Goal: Communication & Community: Answer question/provide support

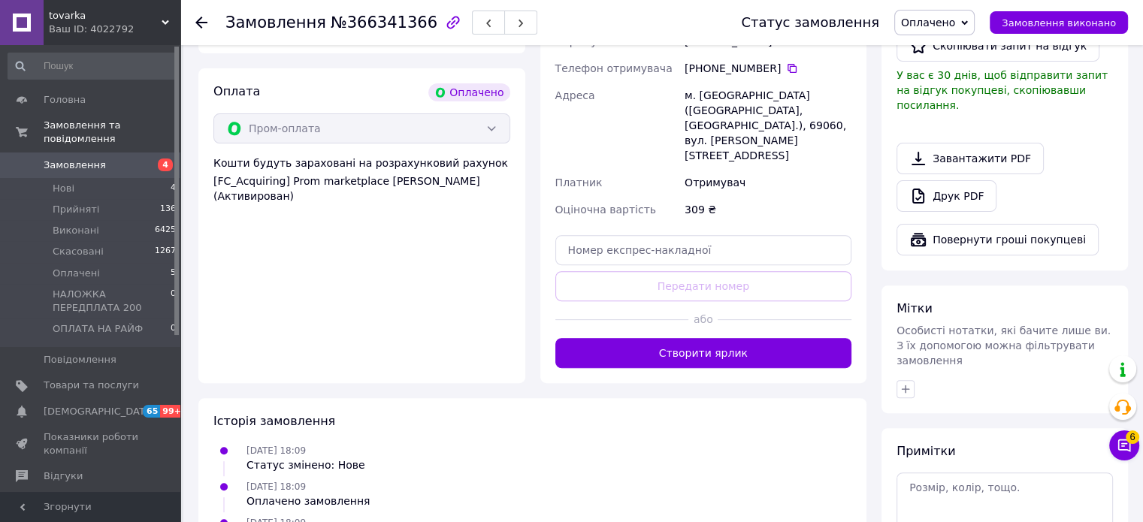
scroll to position [574, 0]
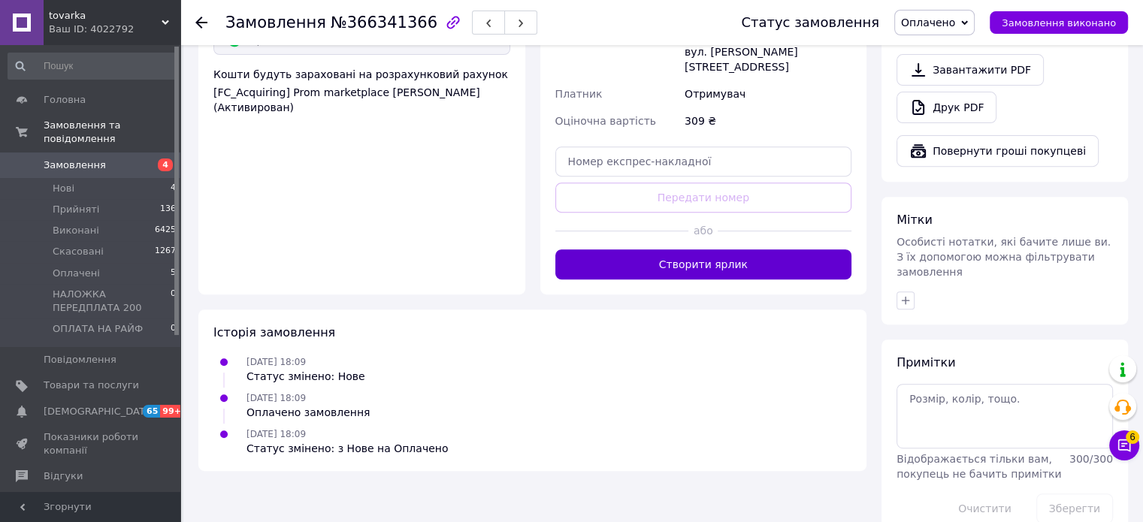
click at [706, 250] on button "Створити ярлик" at bounding box center [704, 265] width 297 height 30
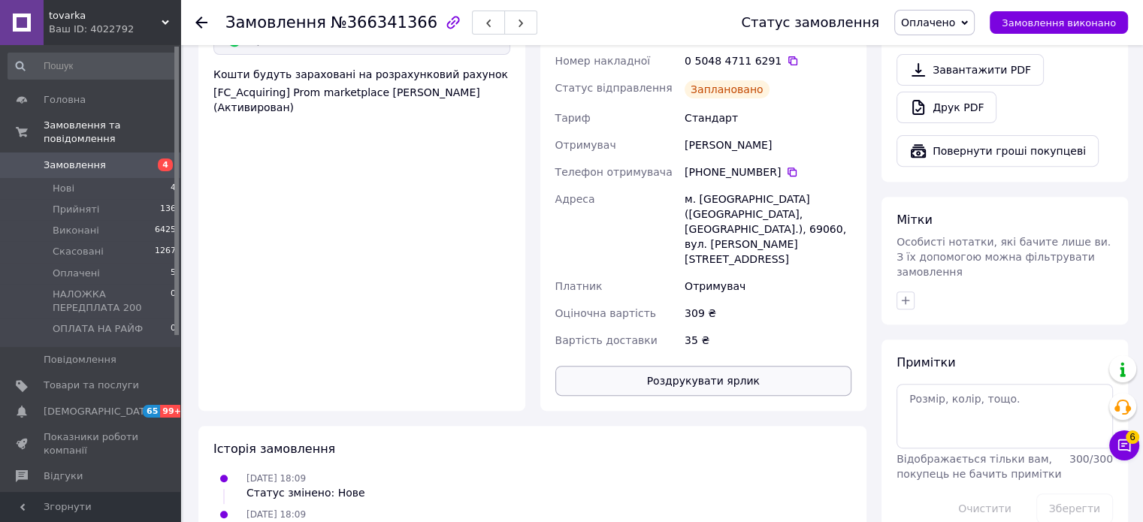
click at [700, 366] on button "Роздрукувати ярлик" at bounding box center [704, 381] width 297 height 30
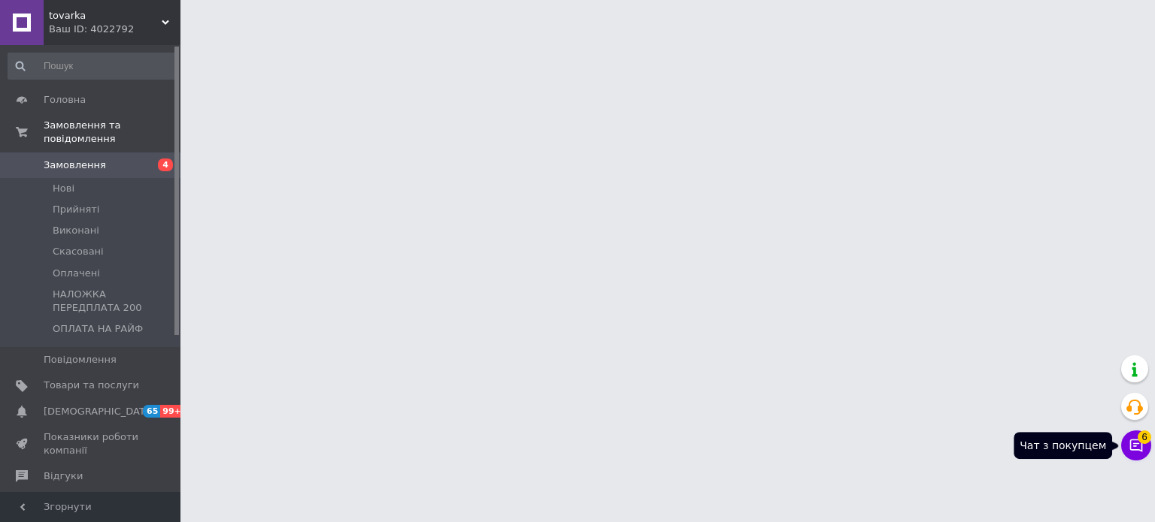
click at [1137, 442] on icon at bounding box center [1135, 445] width 15 height 15
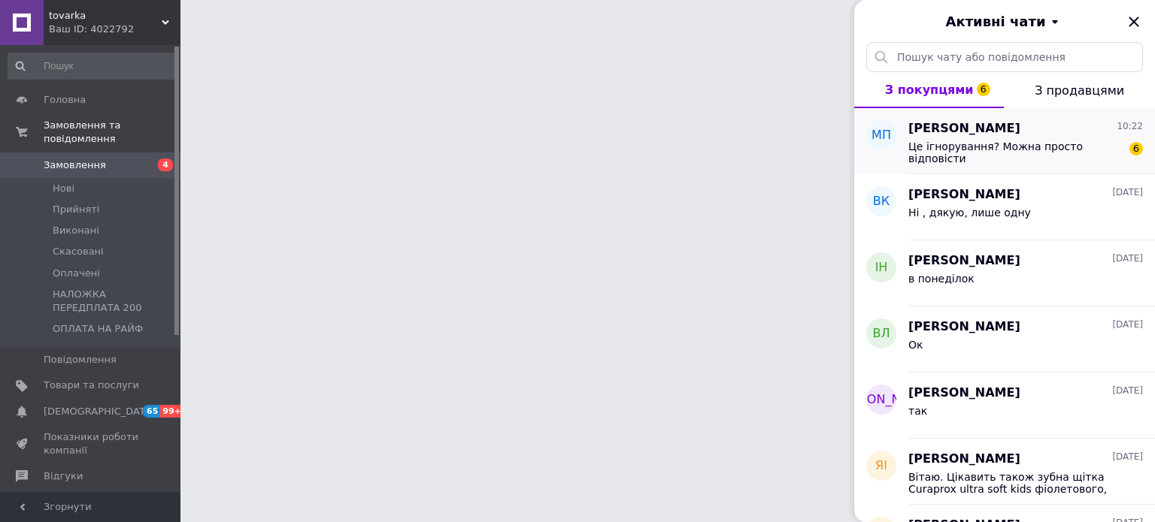
click at [965, 147] on span "Це ігнорування? Можна просто відповісти" at bounding box center [1015, 153] width 214 height 24
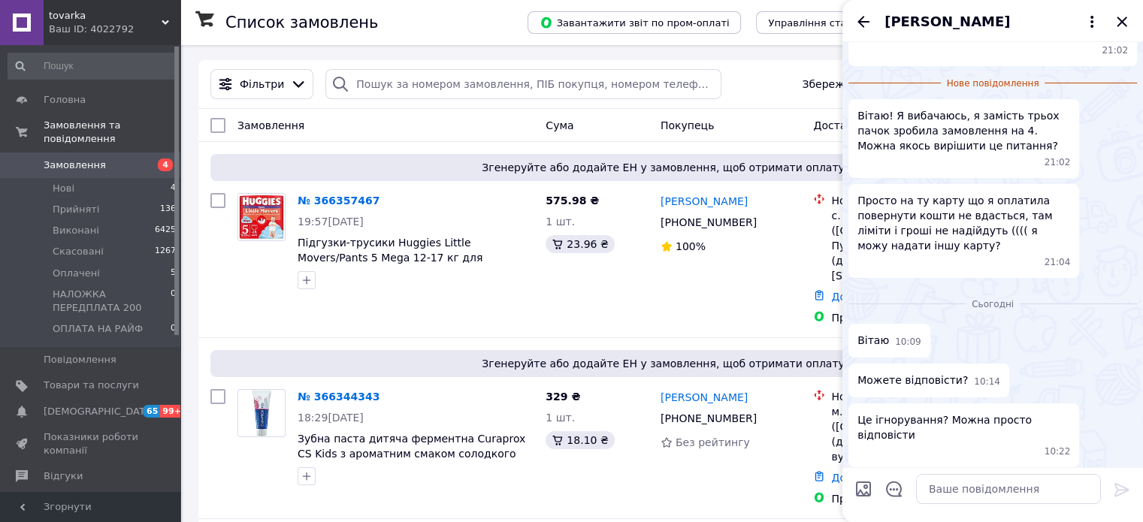
scroll to position [259, 0]
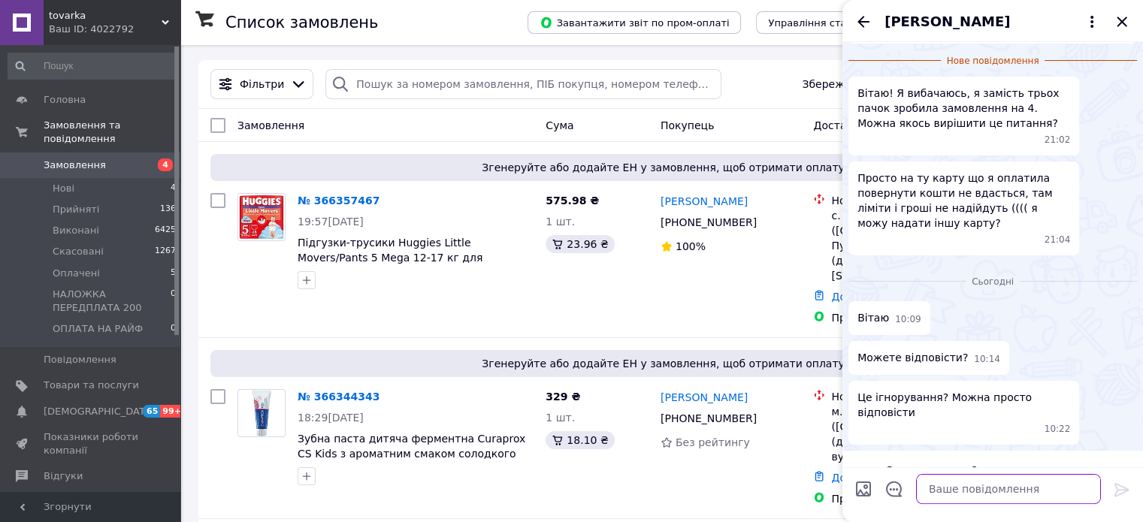
click at [995, 496] on textarea at bounding box center [1008, 489] width 185 height 30
type textarea "вітаю"
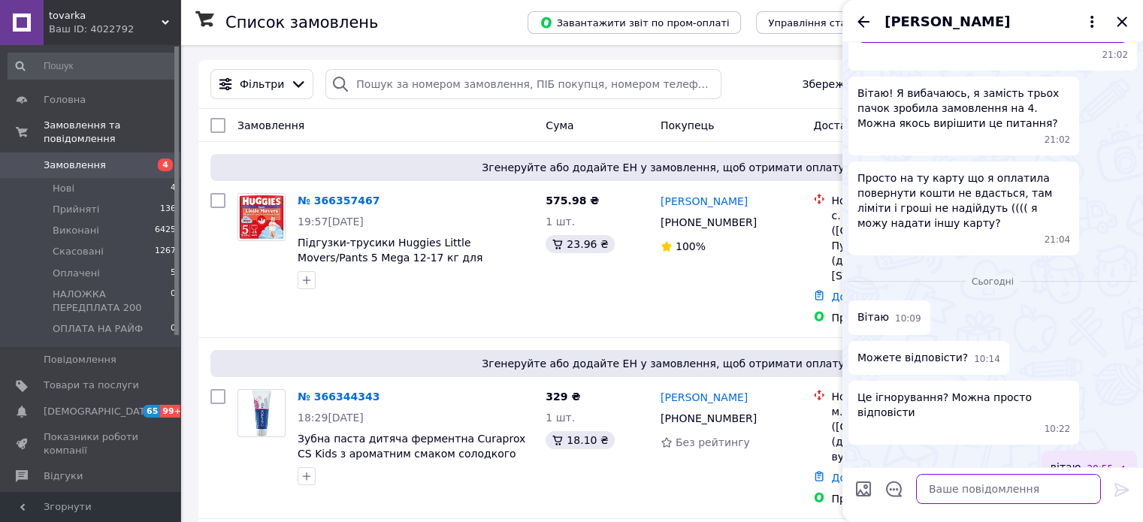
scroll to position [241, 0]
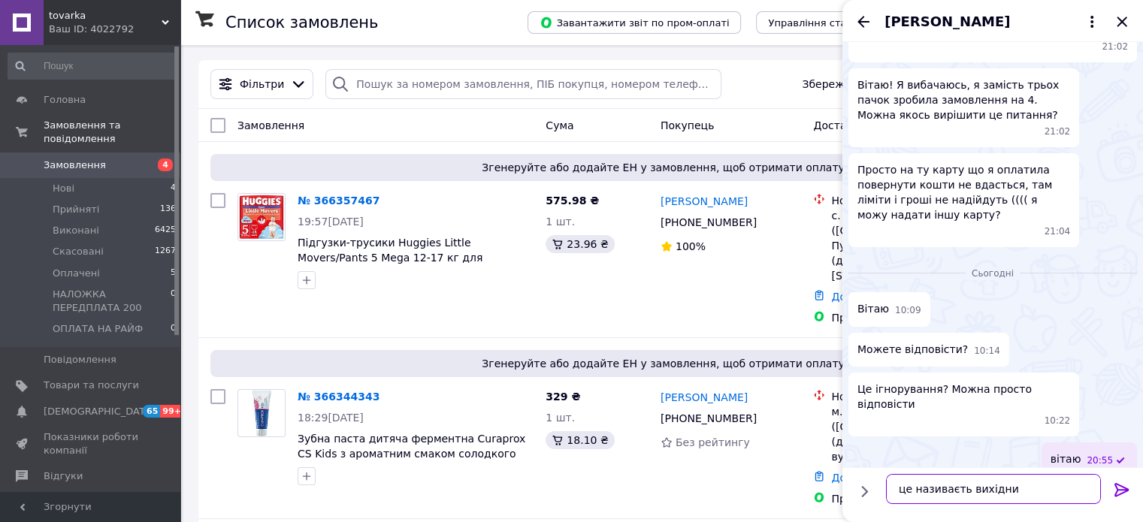
type textarea "це називаєть вихідний"
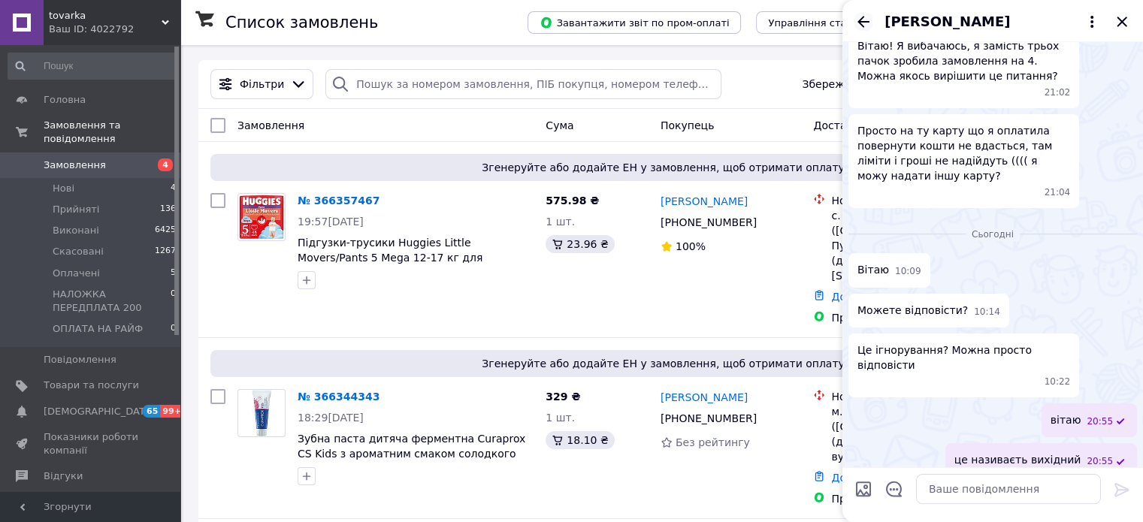
click at [865, 20] on icon "Назад" at bounding box center [864, 22] width 18 height 18
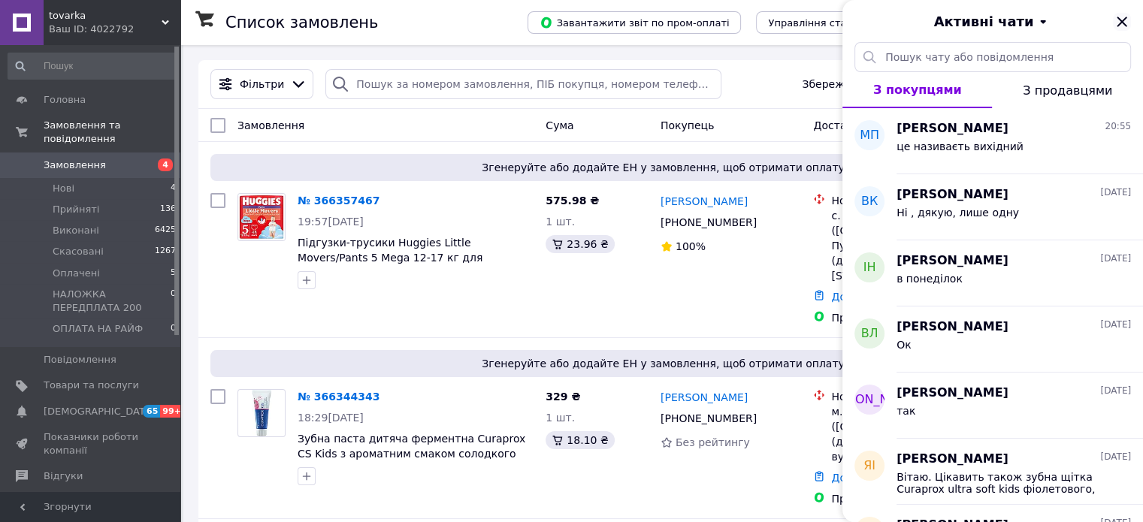
click at [1122, 22] on icon "Закрити" at bounding box center [1122, 22] width 10 height 10
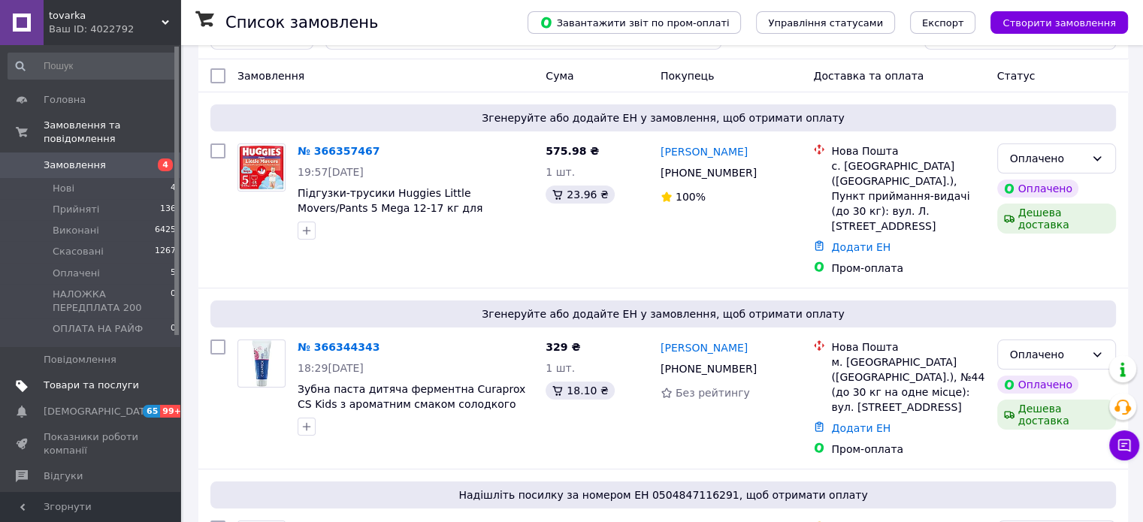
scroll to position [150, 0]
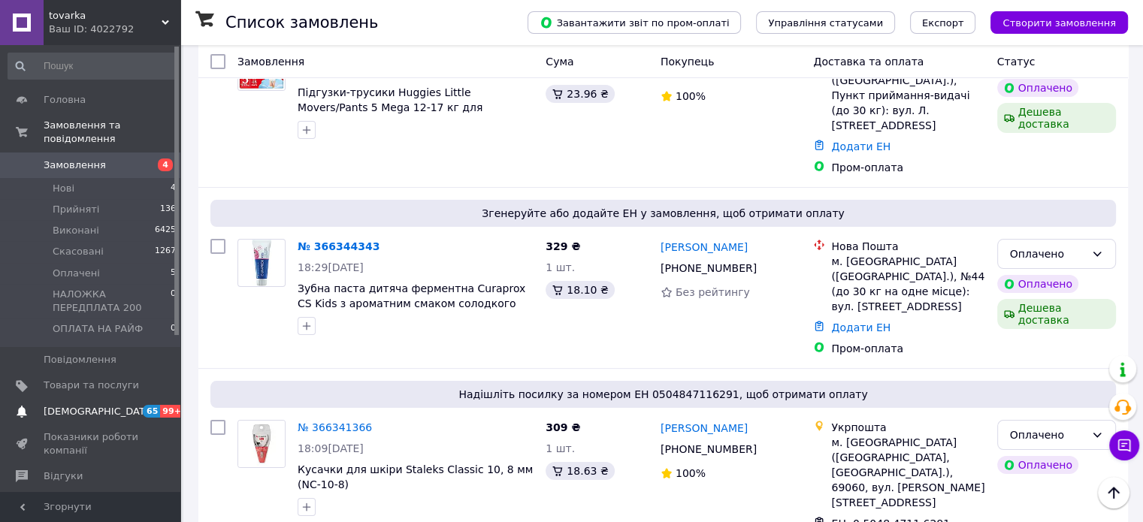
click at [95, 405] on span "[DEMOGRAPHIC_DATA]" at bounding box center [99, 412] width 111 height 14
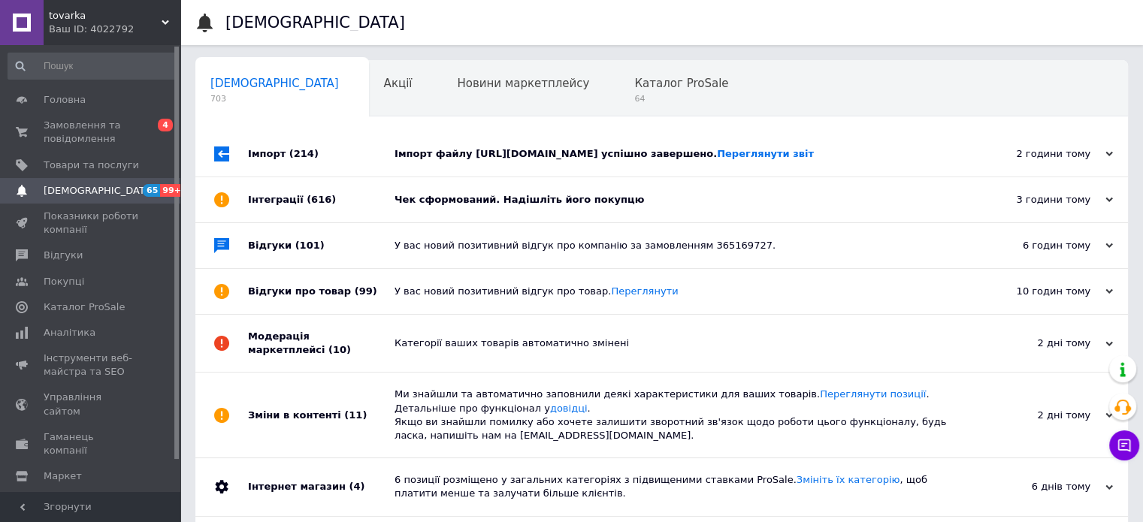
click at [1123, 441] on icon at bounding box center [1124, 445] width 15 height 15
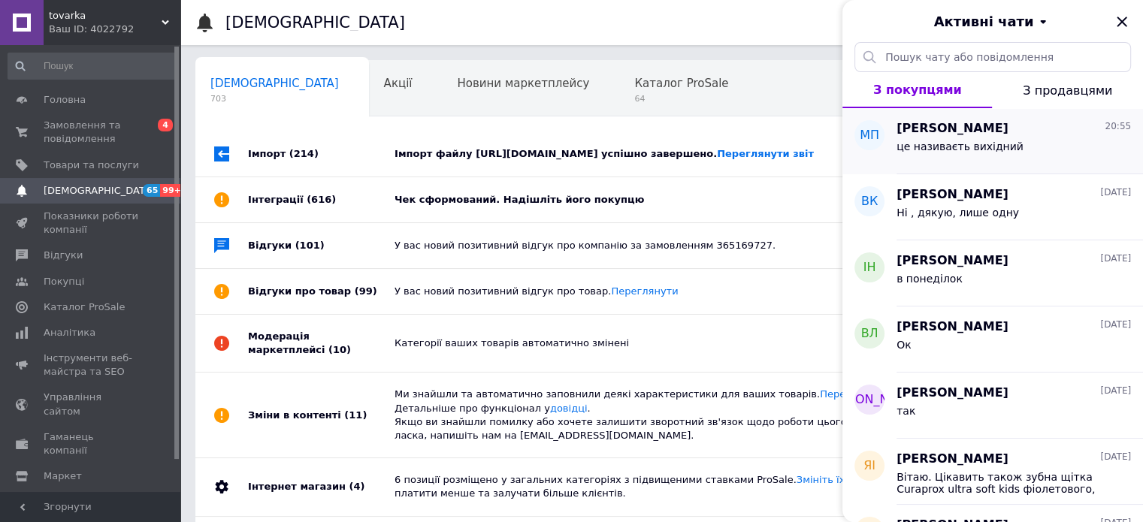
click at [947, 142] on span "це називаєть вихідний" at bounding box center [960, 147] width 127 height 12
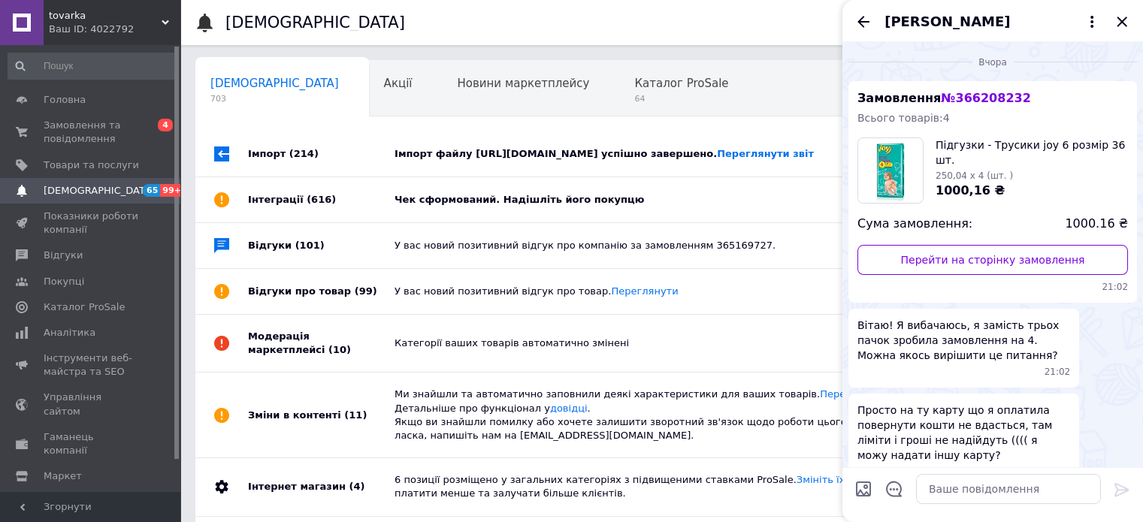
scroll to position [280, 0]
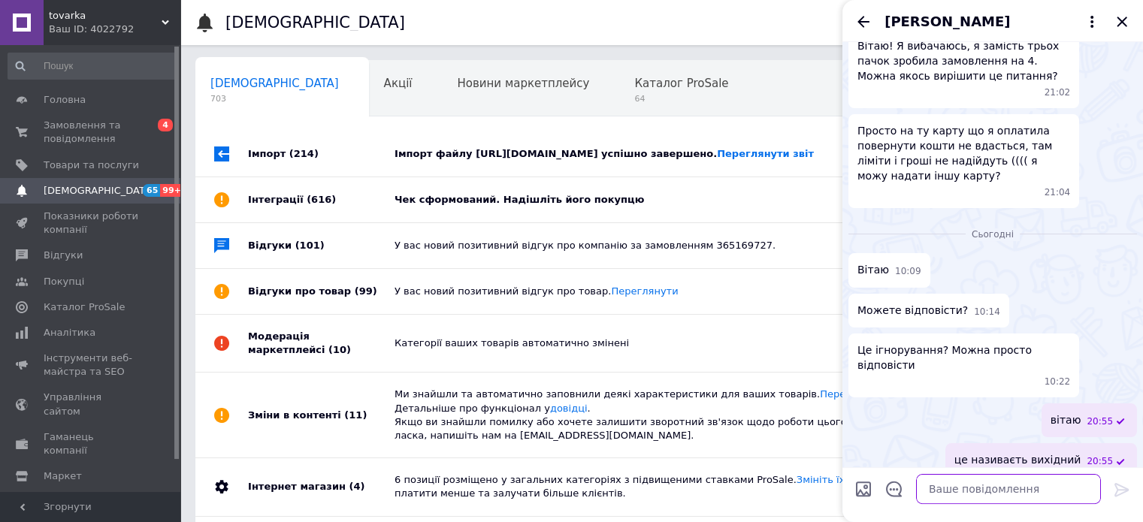
click at [968, 492] on textarea at bounding box center [1008, 489] width 185 height 30
type textarea "можете скасувати і зробити нове"
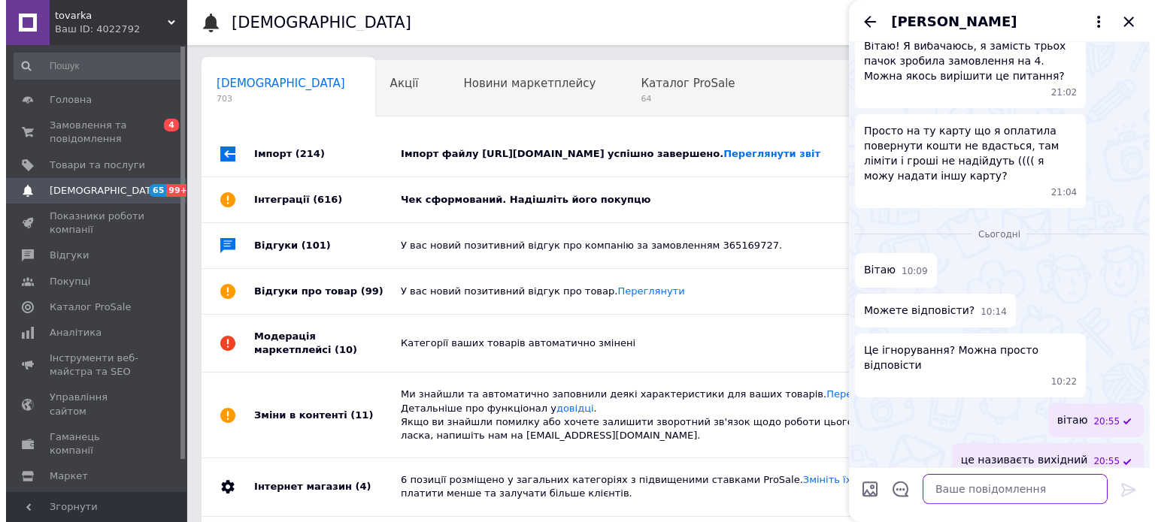
scroll to position [320, 0]
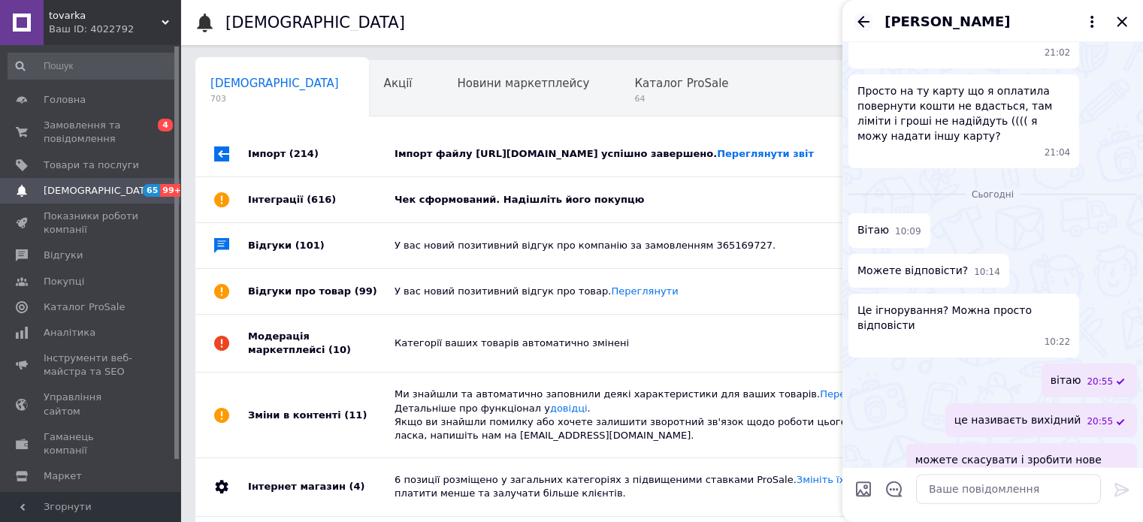
click at [864, 17] on icon "Назад" at bounding box center [864, 21] width 12 height 11
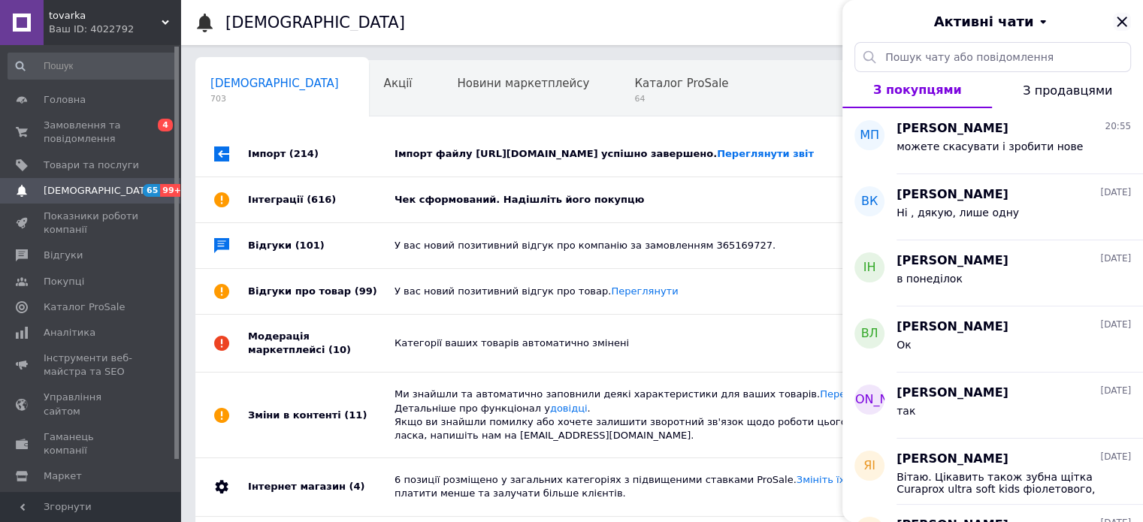
click at [1119, 13] on icon "Закрити" at bounding box center [1122, 22] width 18 height 18
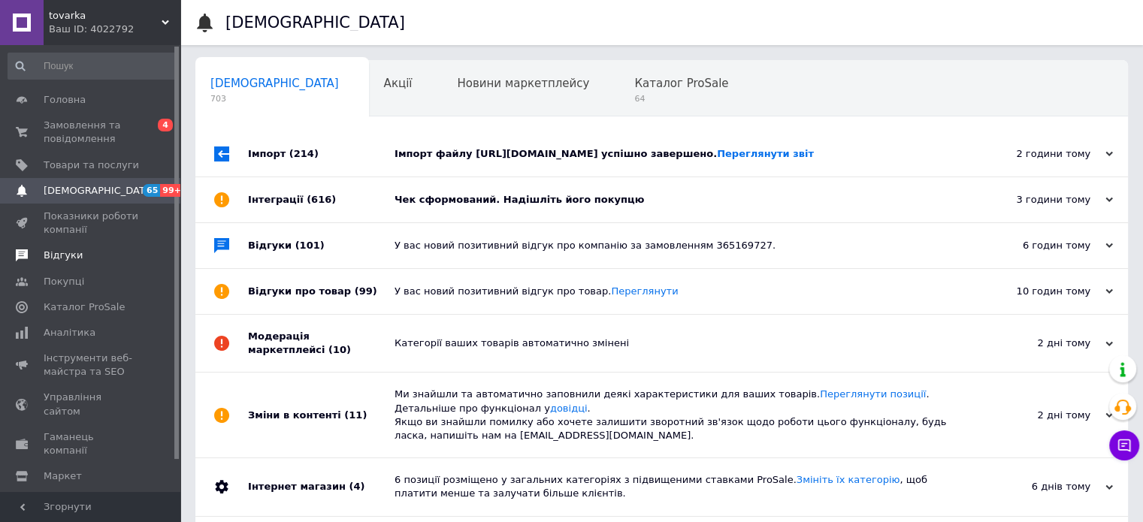
click at [90, 253] on span "Відгуки" at bounding box center [91, 256] width 95 height 14
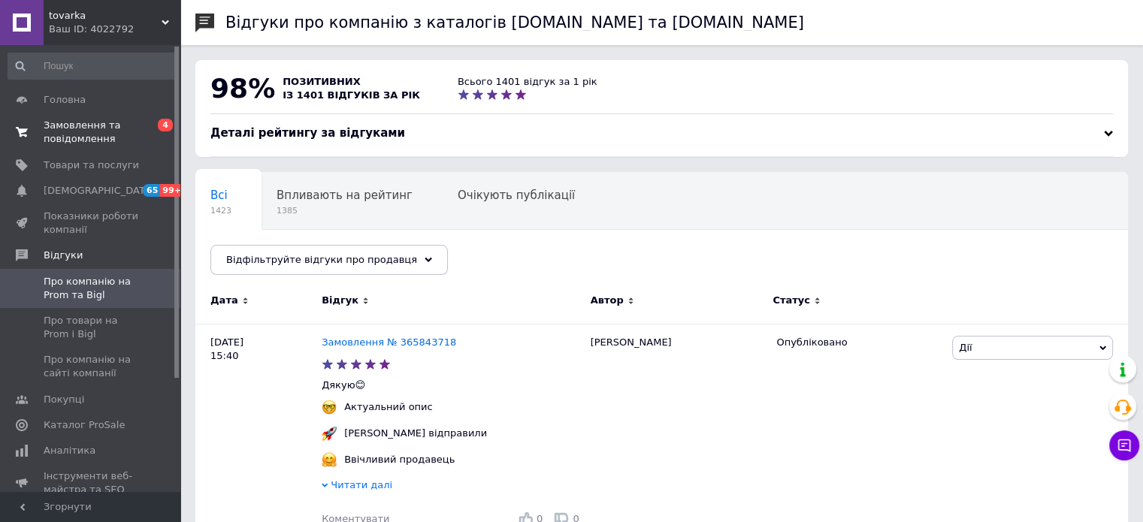
click at [72, 116] on link "Замовлення та повідомлення 0 4" at bounding box center [92, 132] width 185 height 39
